Goal: Find specific page/section: Find specific page/section

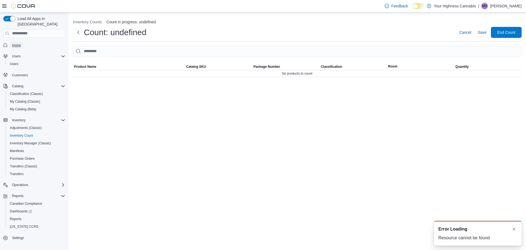
click at [18, 43] on span "Home" at bounding box center [16, 45] width 9 height 4
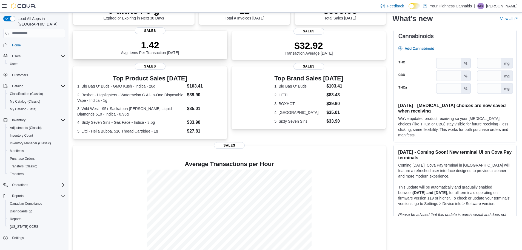
scroll to position [71, 0]
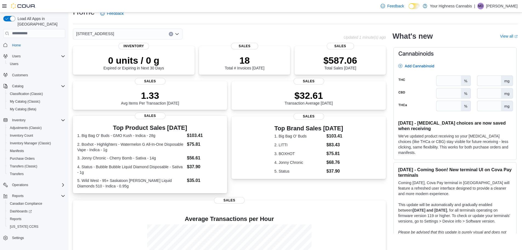
scroll to position [76, 0]
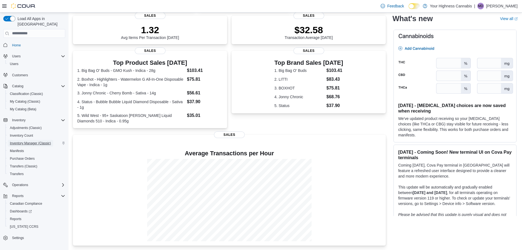
click at [34, 141] on span "Inventory Manager (Classic)" at bounding box center [30, 143] width 41 height 4
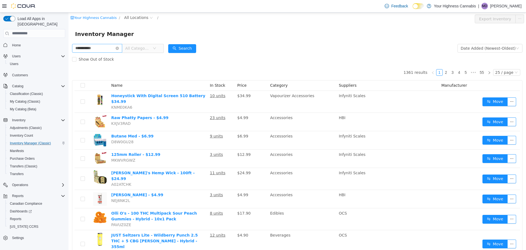
type input "**********"
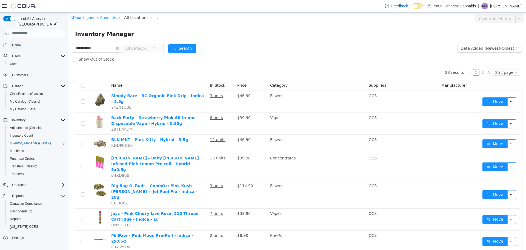
click at [14, 43] on span "Home" at bounding box center [16, 45] width 9 height 4
